Goal: Book appointment/travel/reservation

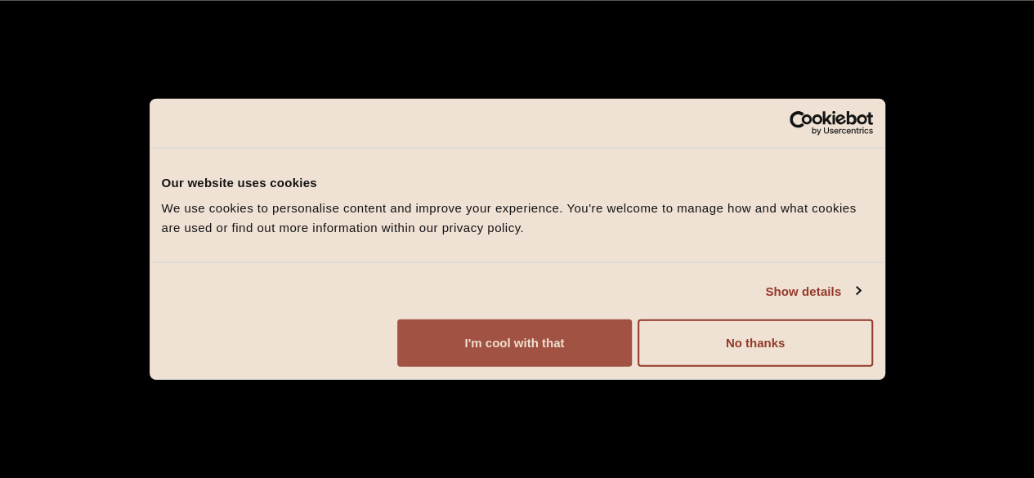
click at [632, 354] on button "I'm cool with that" at bounding box center [514, 343] width 235 height 47
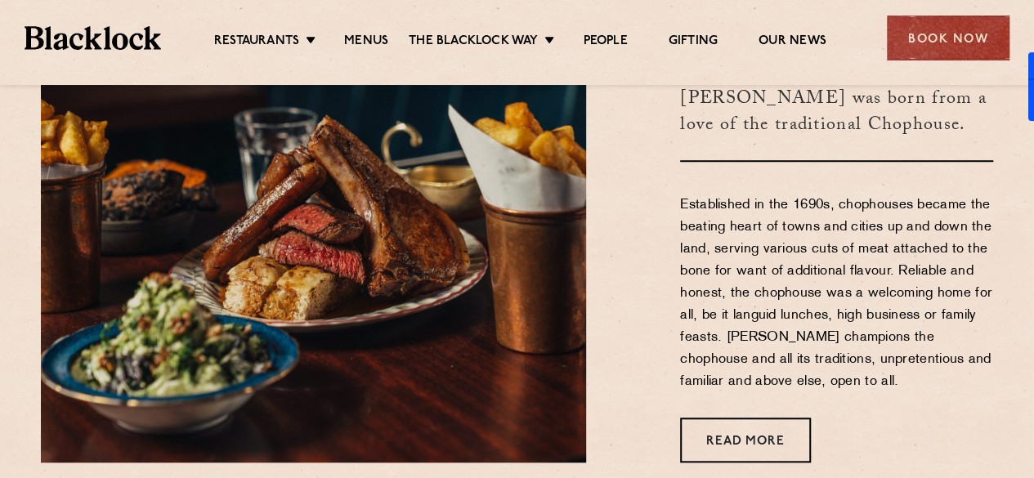
scroll to position [409, 0]
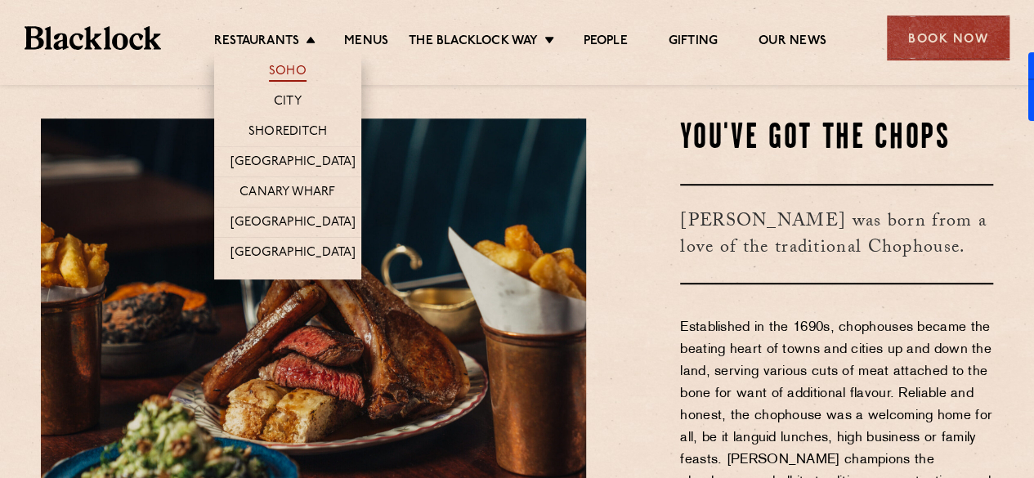
click at [285, 69] on link "Soho" at bounding box center [288, 73] width 38 height 18
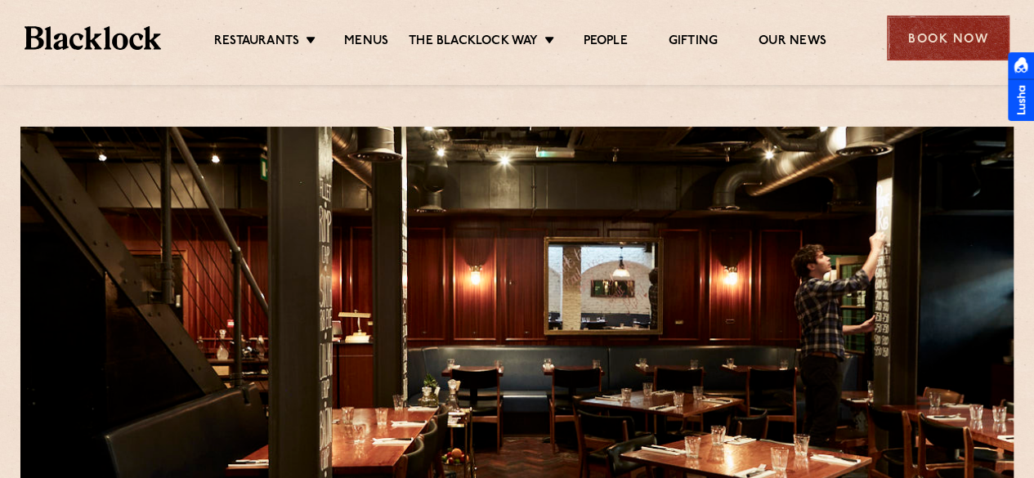
click at [927, 29] on div "Book Now" at bounding box center [948, 38] width 123 height 45
